Goal: Communication & Community: Answer question/provide support

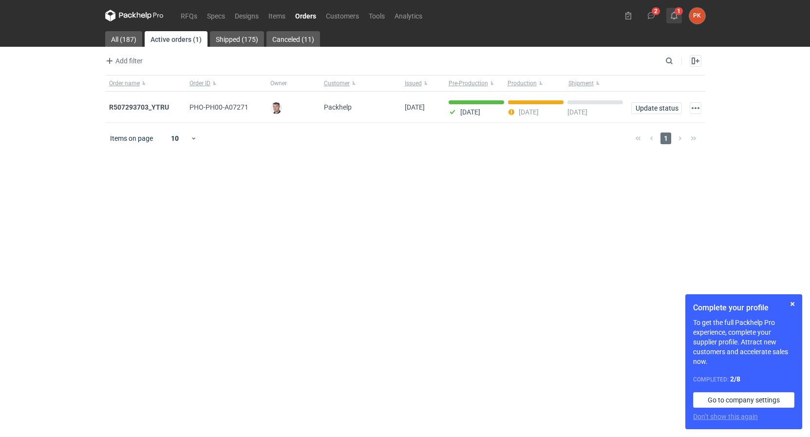
click at [679, 11] on button "1" at bounding box center [674, 16] width 16 height 16
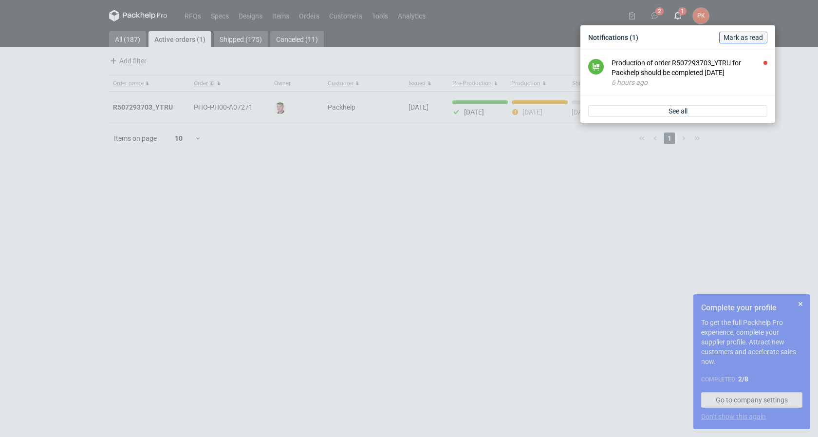
click at [747, 38] on span "Mark as read" at bounding box center [743, 37] width 39 height 7
click at [442, 222] on div "Notifications (1) [PERSON_NAME] as read Production of order R507293703_YTRU for…" at bounding box center [409, 218] width 818 height 437
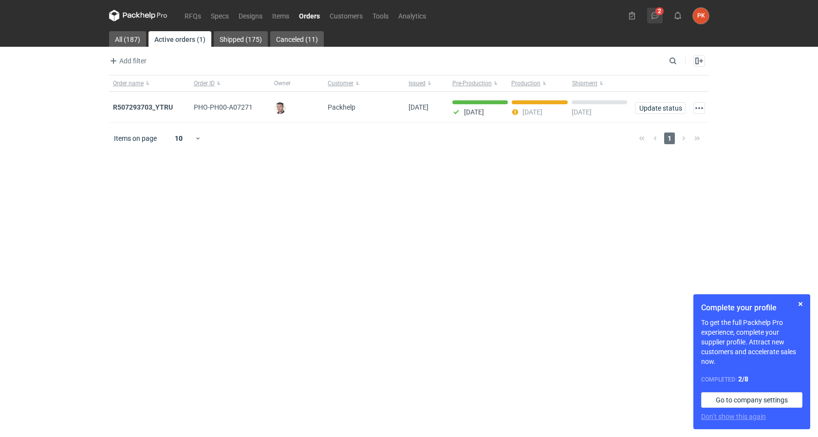
click at [657, 11] on button "2" at bounding box center [655, 16] width 16 height 16
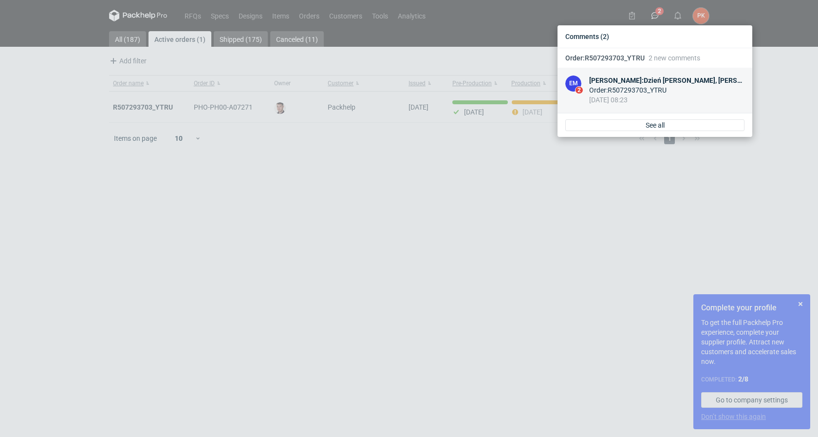
click at [679, 77] on div "[PERSON_NAME] : Dzień [PERSON_NAME], [PERSON_NAME], działamy, ale proszę mieć n…" at bounding box center [666, 80] width 155 height 10
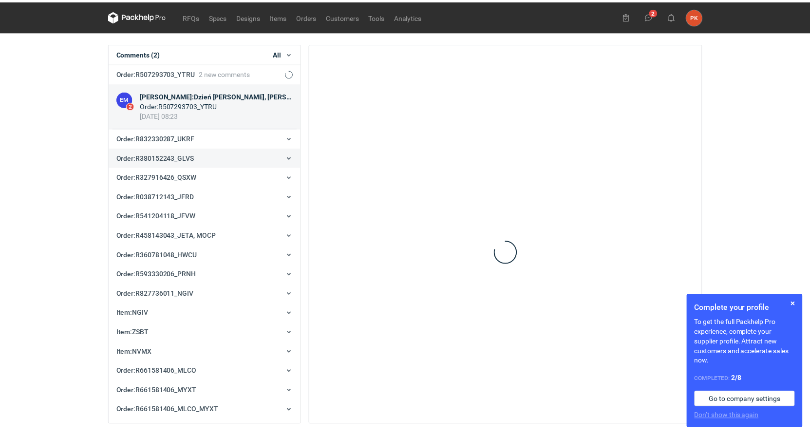
scroll to position [19, 0]
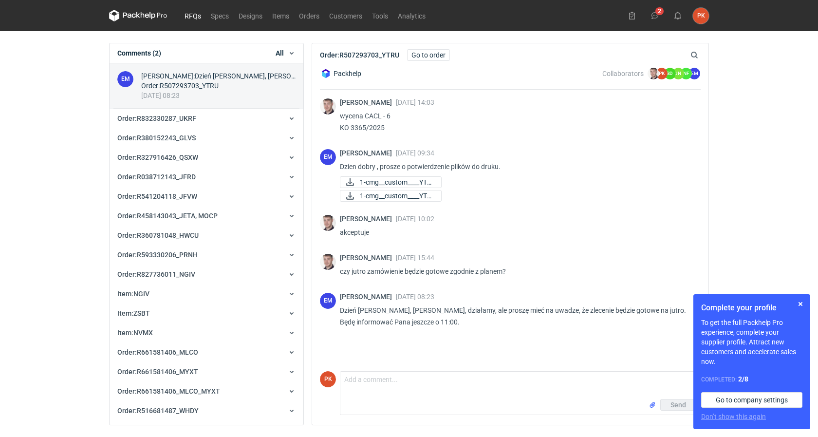
click at [190, 12] on link "RFQs" at bounding box center [193, 16] width 26 height 12
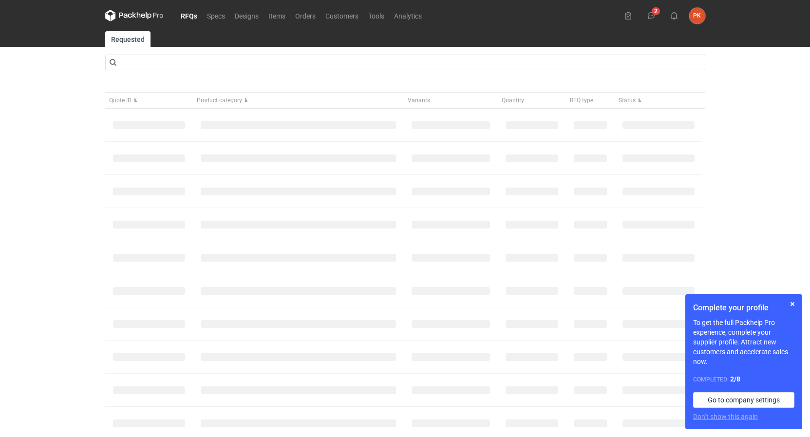
click at [0, 118] on div "RFQs Specs Designs Items Orders Customers Tools Analytics 2 PK [PERSON_NAME] [E…" at bounding box center [405, 218] width 810 height 437
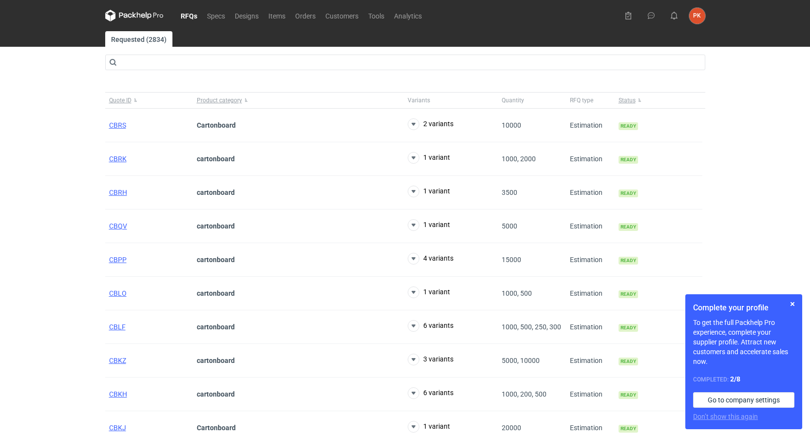
scroll to position [39, 0]
